Goal: Transaction & Acquisition: Purchase product/service

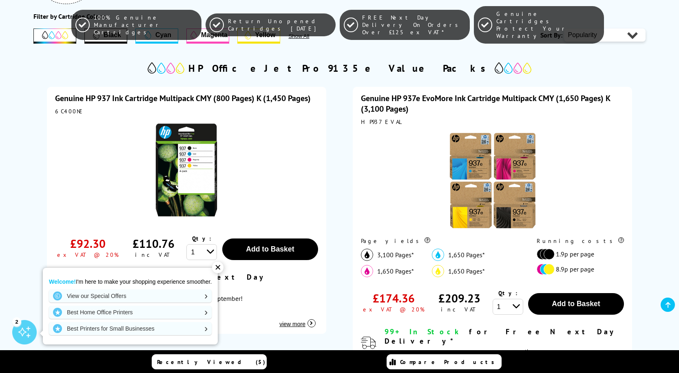
scroll to position [202, 0]
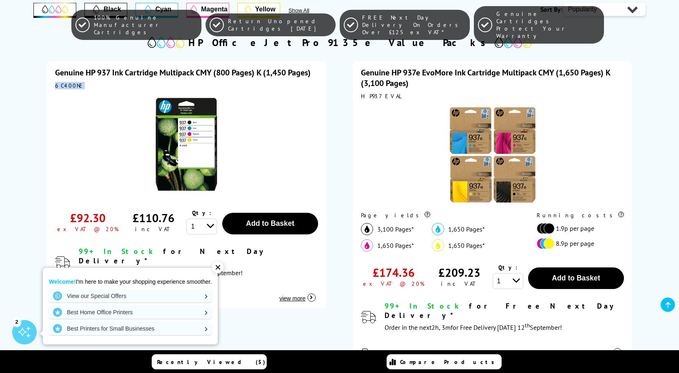
drag, startPoint x: 81, startPoint y: 86, endPoint x: 55, endPoint y: 87, distance: 26.5
click at [55, 87] on div "6C400NE" at bounding box center [186, 85] width 263 height 7
copy div "6C400NE"
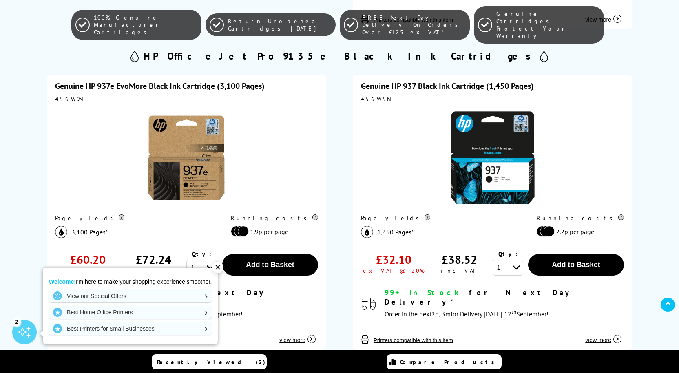
scroll to position [569, 0]
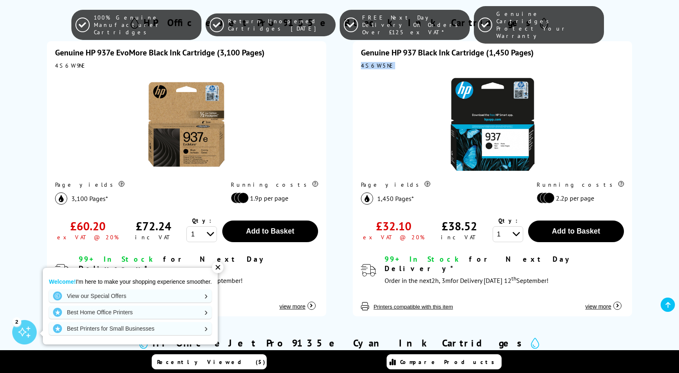
drag, startPoint x: 384, startPoint y: 57, endPoint x: 360, endPoint y: 55, distance: 24.2
click at [361, 62] on div "4S6W5NE" at bounding box center [492, 65] width 263 height 7
copy div "4S6W5NE"
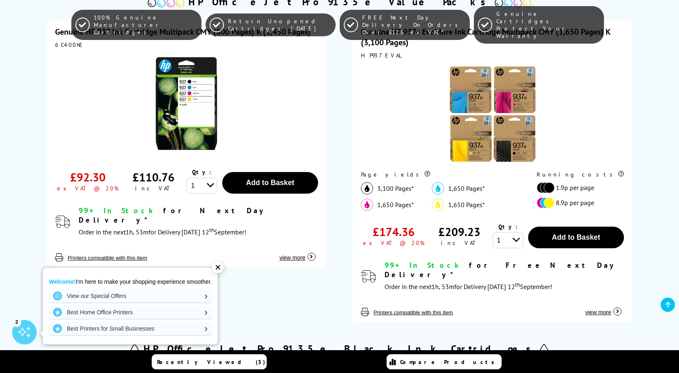
scroll to position [0, 0]
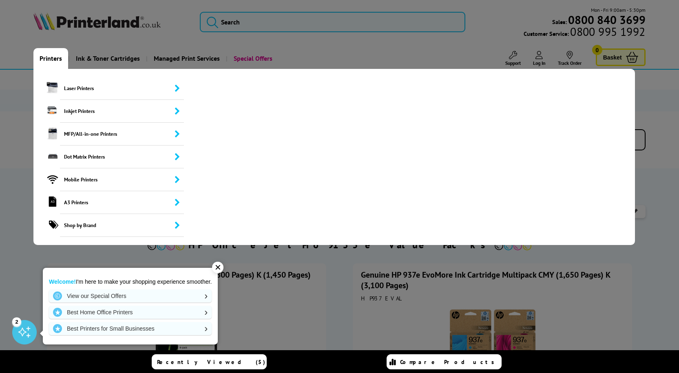
click at [40, 58] on link "Printers" at bounding box center [50, 58] width 35 height 21
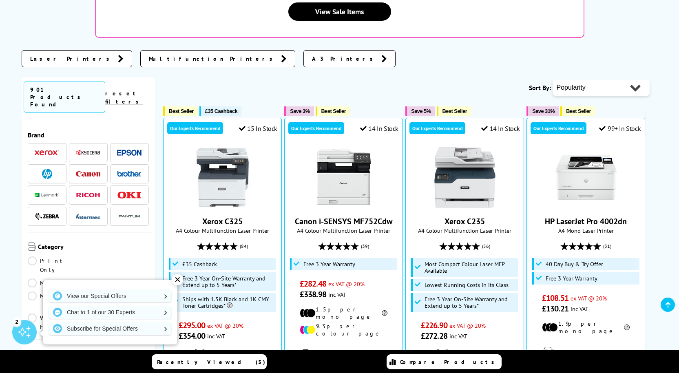
click at [43, 169] on img at bounding box center [47, 174] width 10 height 10
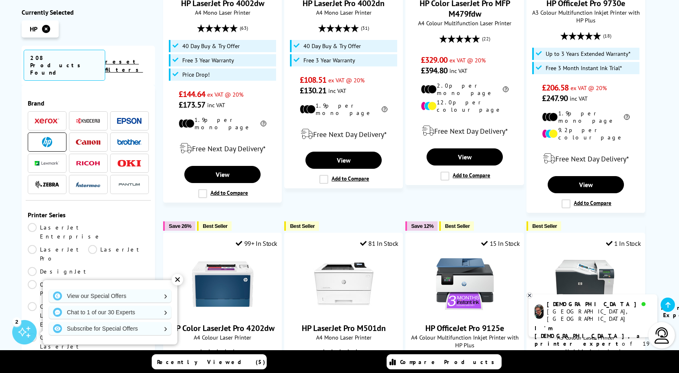
scroll to position [326, 0]
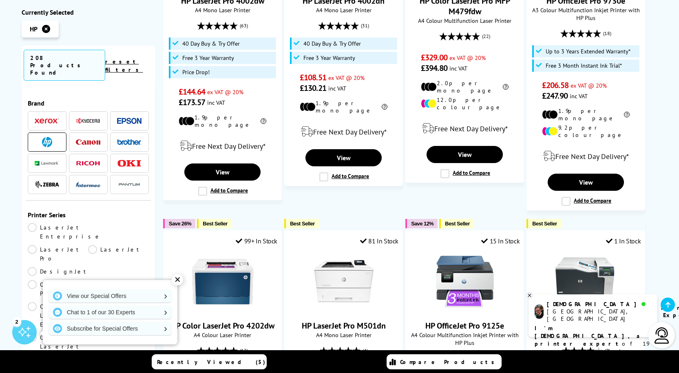
click at [178, 281] on div "✕" at bounding box center [177, 279] width 11 height 11
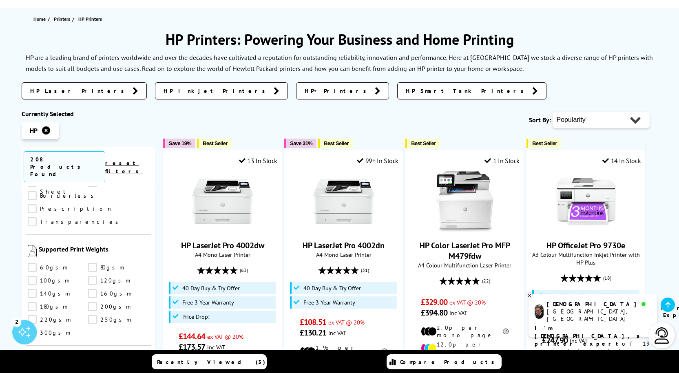
scroll to position [0, 0]
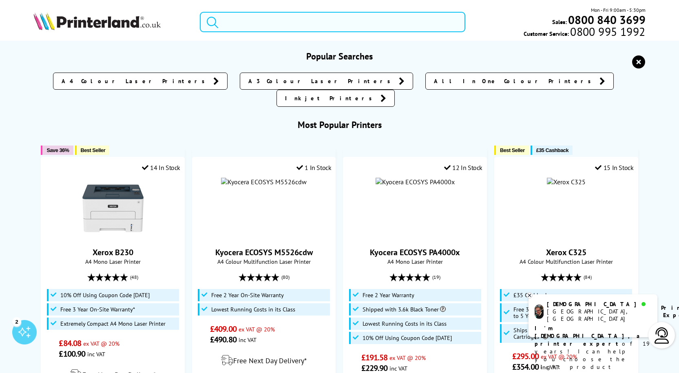
click at [240, 25] on input "search" at bounding box center [333, 22] width 266 height 20
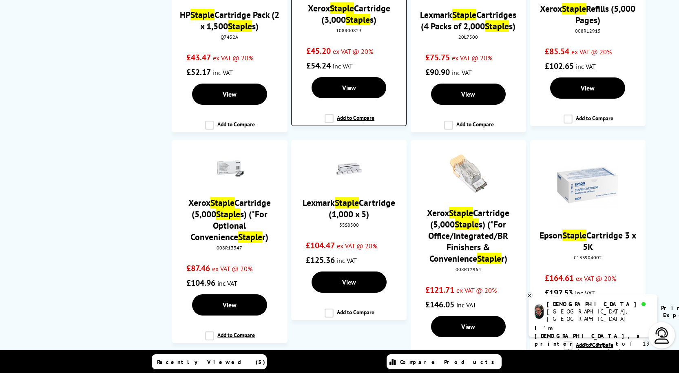
scroll to position [937, 0]
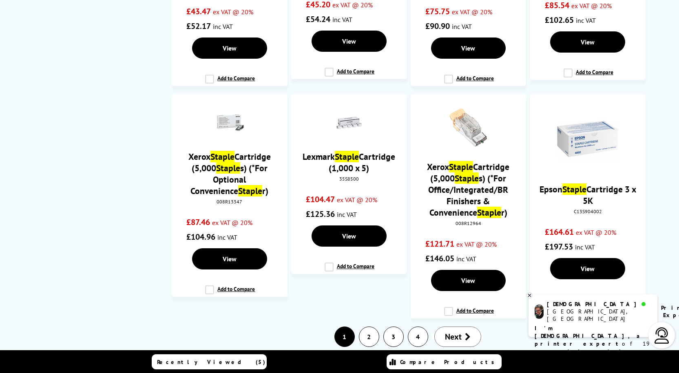
type input "stalple"
click at [372, 327] on link "2" at bounding box center [369, 337] width 20 height 20
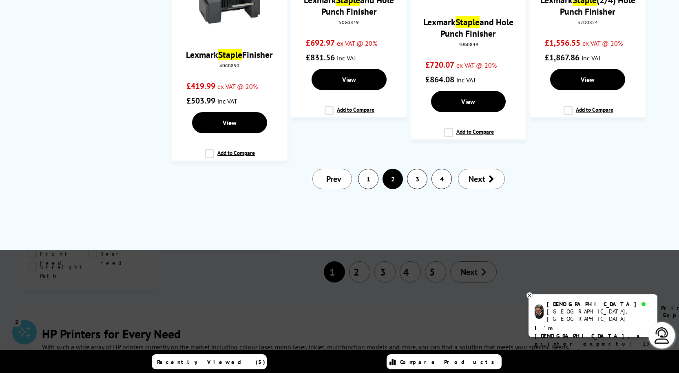
scroll to position [0, 0]
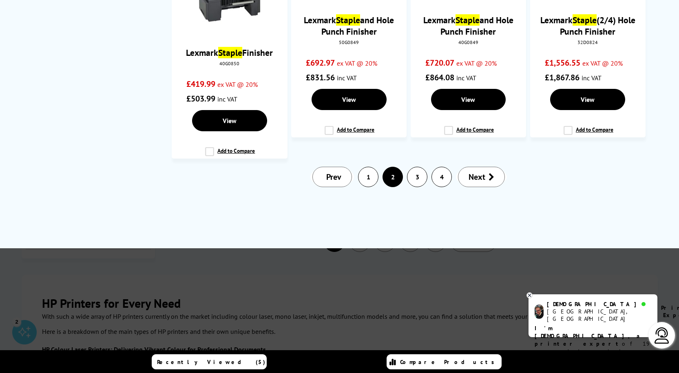
scroll to position [978, 0]
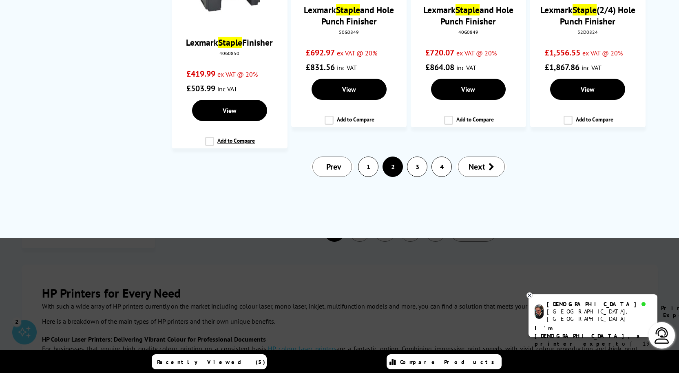
click at [418, 165] on link "3" at bounding box center [417, 167] width 20 height 20
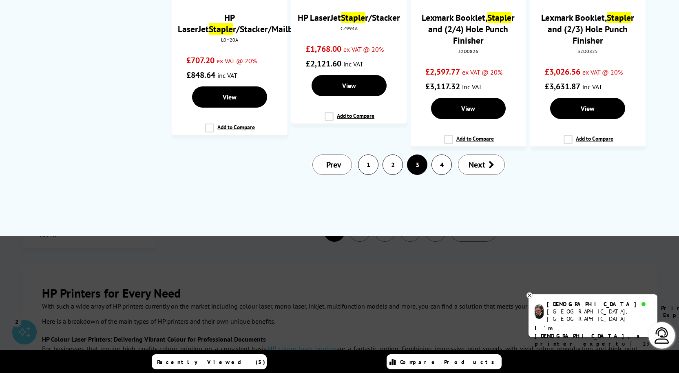
scroll to position [0, 0]
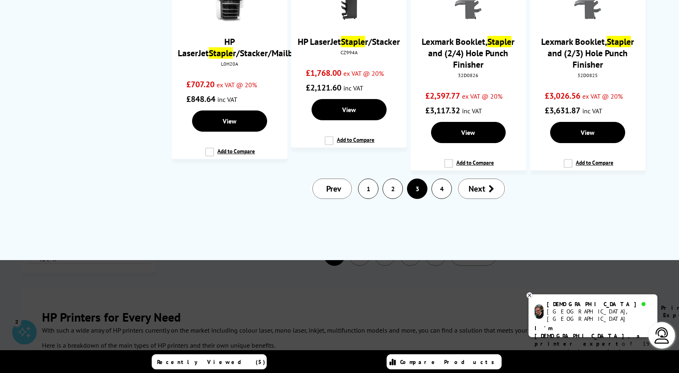
scroll to position [978, 0]
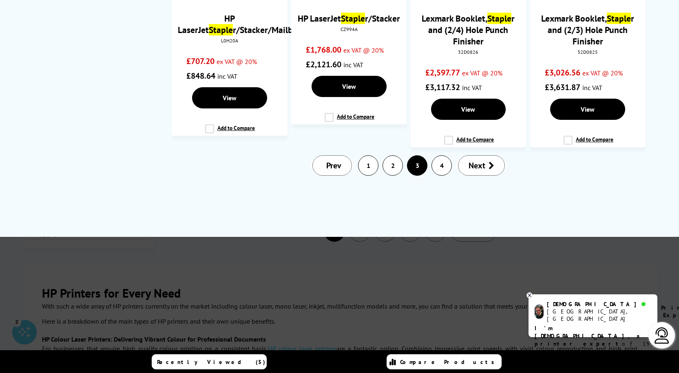
click at [436, 167] on link "4" at bounding box center [442, 166] width 20 height 20
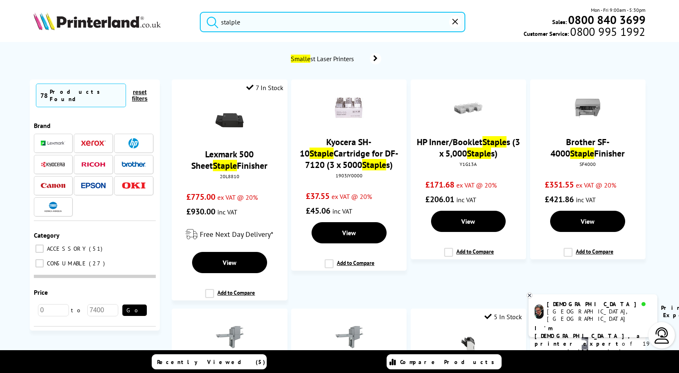
click at [141, 138] on div at bounding box center [133, 143] width 24 height 10
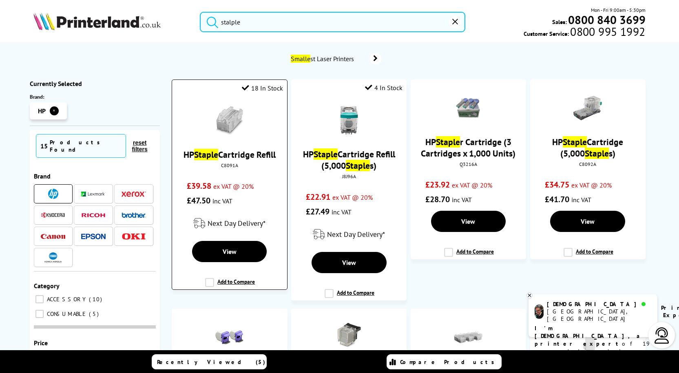
click at [234, 160] on link "HP Staple Cartridge Refill" at bounding box center [229, 154] width 92 height 11
